Goal: Find specific page/section: Find specific page/section

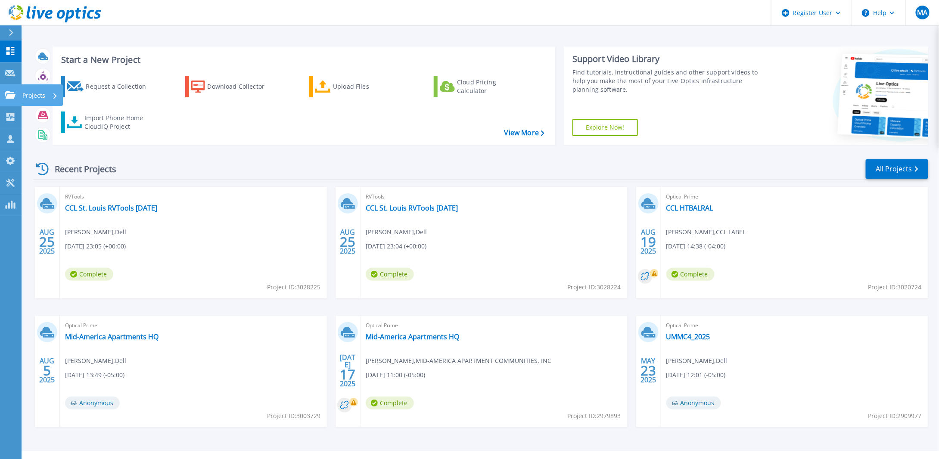
click at [31, 95] on p "Projects" at bounding box center [33, 95] width 23 height 22
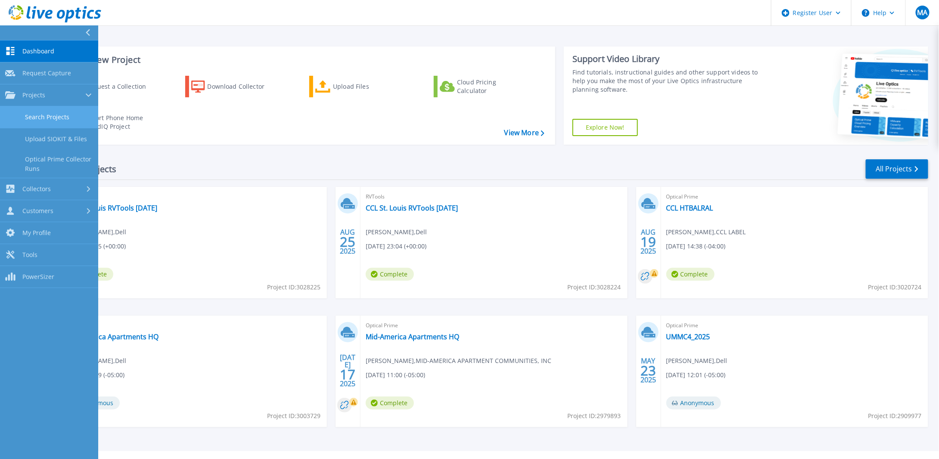
click at [53, 117] on link "Search Projects" at bounding box center [49, 117] width 98 height 22
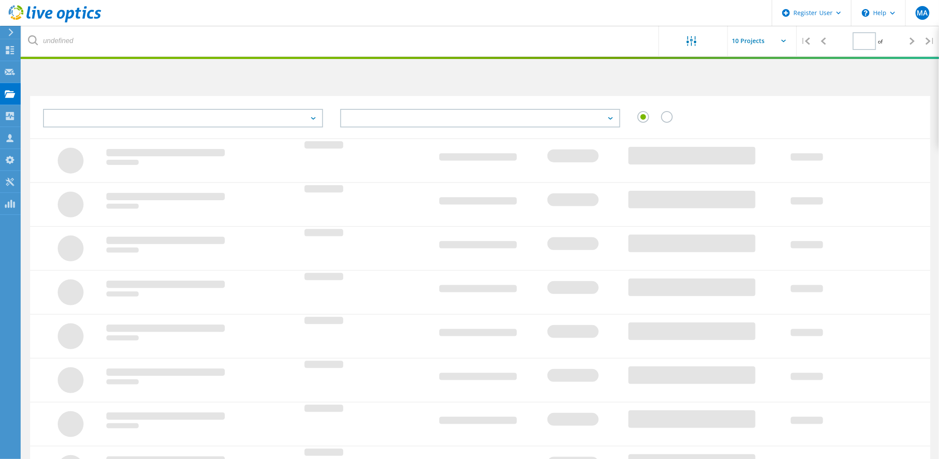
type input "1"
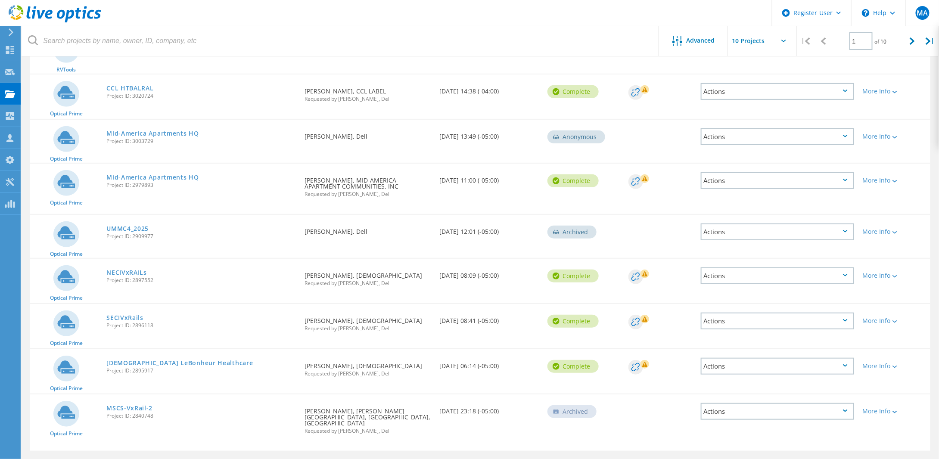
scroll to position [191, 0]
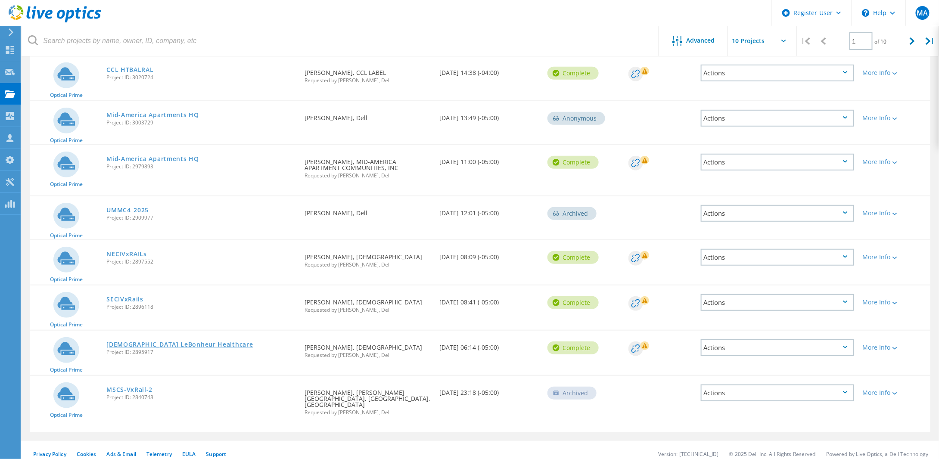
click at [166, 341] on link "Methodist LeBonheur Healthcare" at bounding box center [179, 344] width 146 height 6
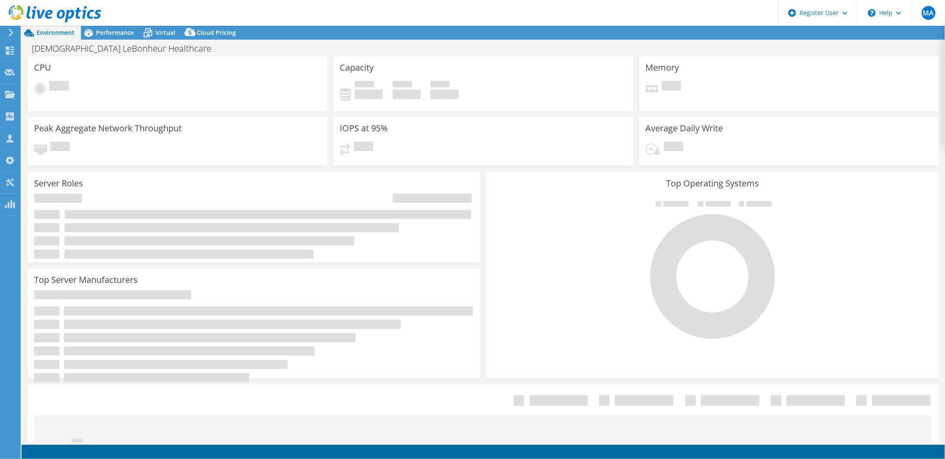
select select "USD"
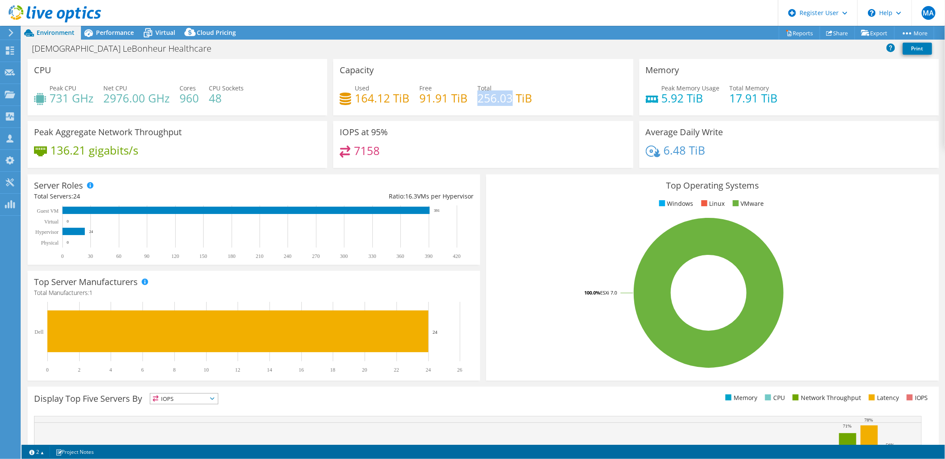
drag, startPoint x: 476, startPoint y: 100, endPoint x: 510, endPoint y: 98, distance: 34.1
click at [510, 98] on h4 "256.03 TiB" at bounding box center [504, 97] width 55 height 9
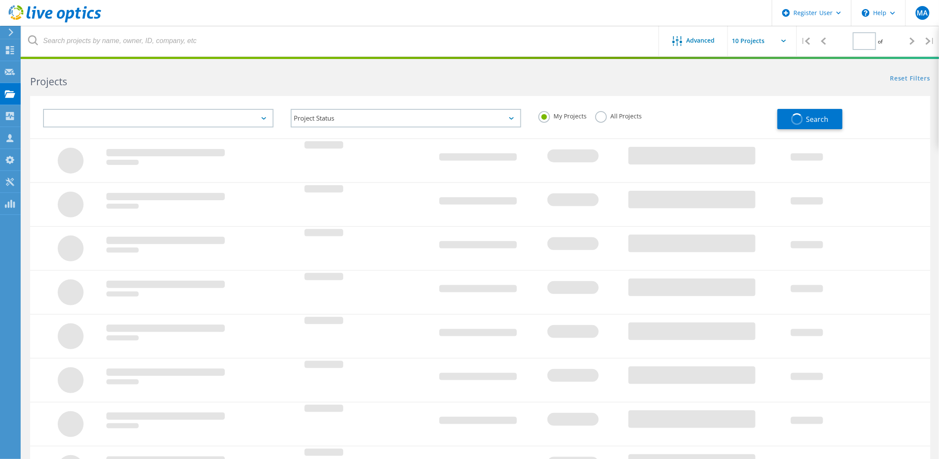
type input "1"
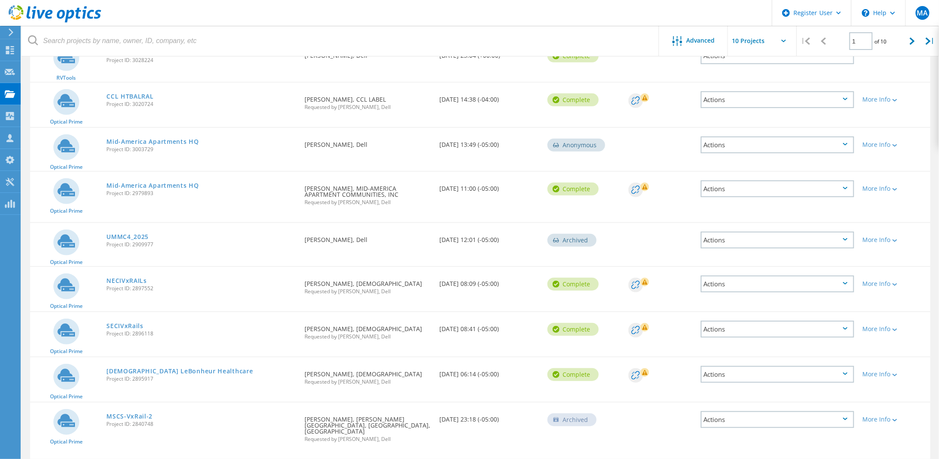
scroll to position [191, 0]
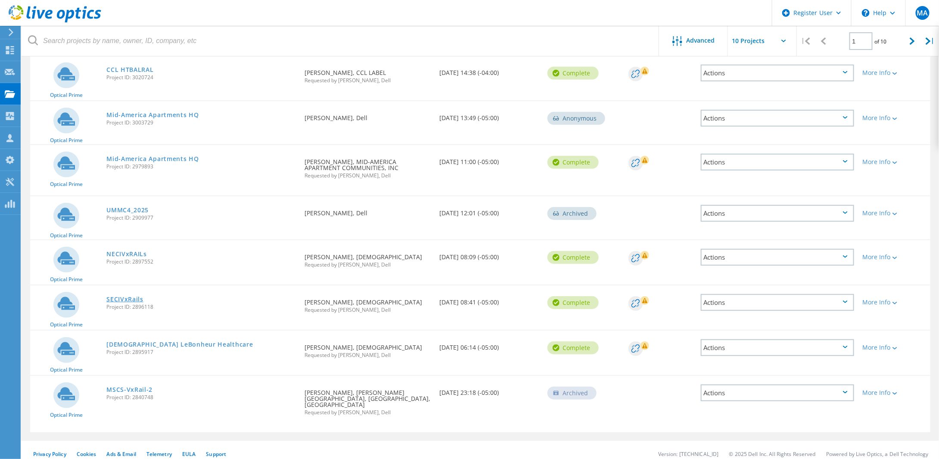
click at [123, 298] on link "SECIVxRails" at bounding box center [124, 299] width 37 height 6
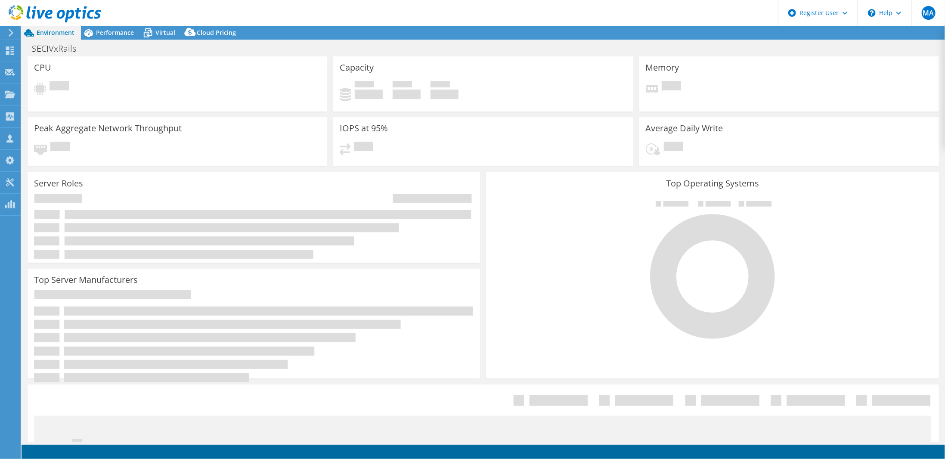
select select "USD"
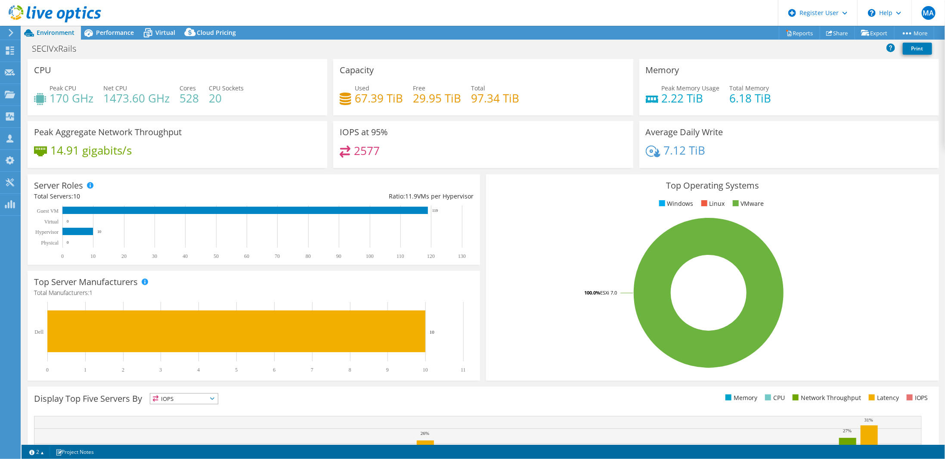
drag, startPoint x: 470, startPoint y: 99, endPoint x: 469, endPoint y: 106, distance: 6.5
click at [471, 99] on h4 "97.34 TiB" at bounding box center [495, 97] width 48 height 9
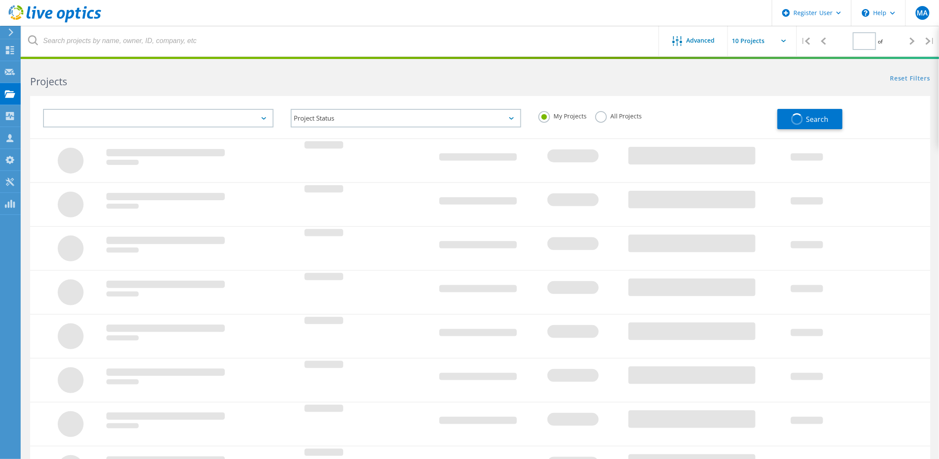
type input "1"
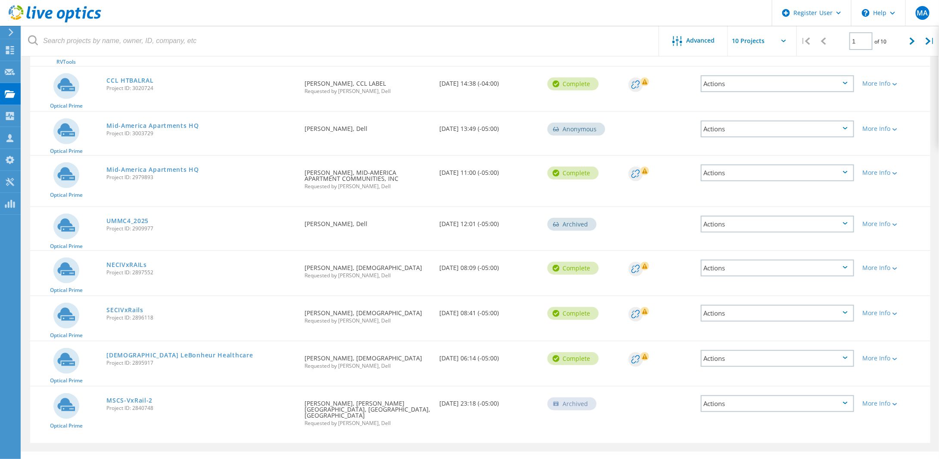
scroll to position [191, 0]
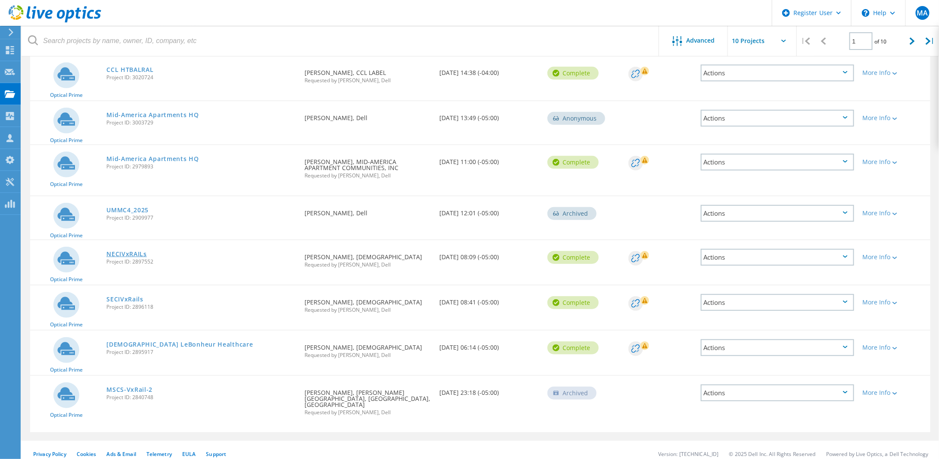
click at [122, 251] on link "NECIVxRAILs" at bounding box center [126, 254] width 40 height 6
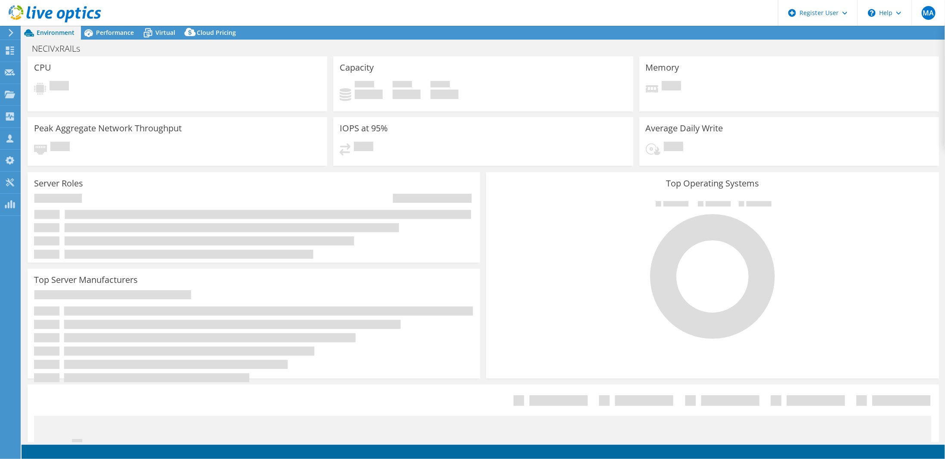
select select "USD"
